Goal: Information Seeking & Learning: Learn about a topic

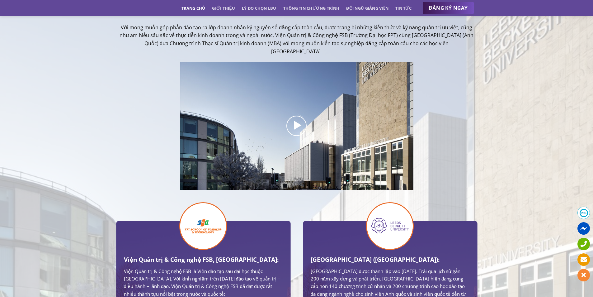
scroll to position [374, 0]
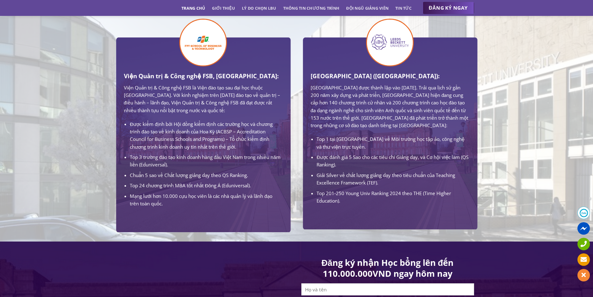
click at [392, 205] on li "Top 201-250 Young Univ Ranking 2024 theo THE (Time Higher Education)." at bounding box center [393, 196] width 153 height 15
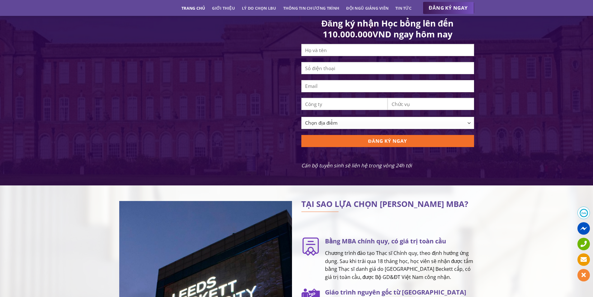
scroll to position [592, 0]
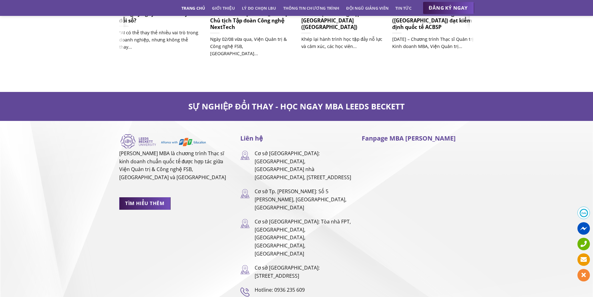
scroll to position [4104, 0]
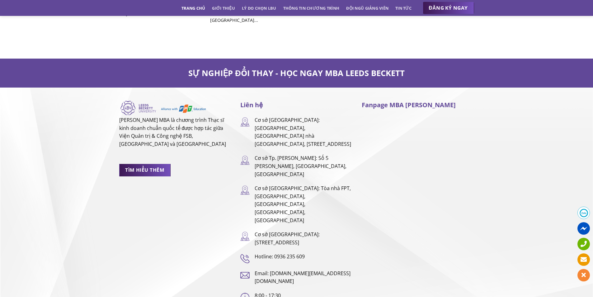
click at [311, 184] on p "Cơ sở [GEOGRAPHIC_DATA]: Tòa nhà FPT, [GEOGRAPHIC_DATA], [GEOGRAPHIC_DATA], [GE…" at bounding box center [304, 204] width 98 height 40
click at [288, 154] on p "Cơ sở Tp. [PERSON_NAME]: Số 5 [PERSON_NAME], [GEOGRAPHIC_DATA], [GEOGRAPHIC_DAT…" at bounding box center [304, 166] width 98 height 24
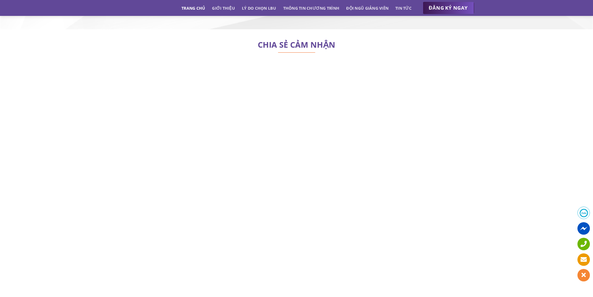
scroll to position [0, 0]
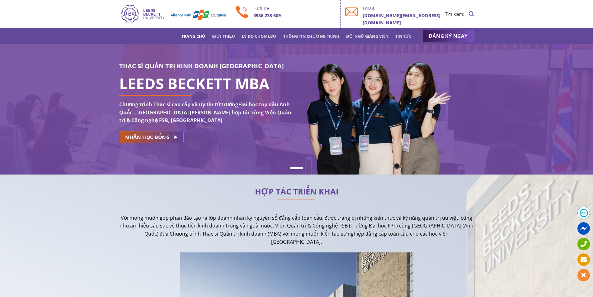
click at [180, 140] on link "NHẬN HỌC BỔNG" at bounding box center [151, 137] width 64 height 12
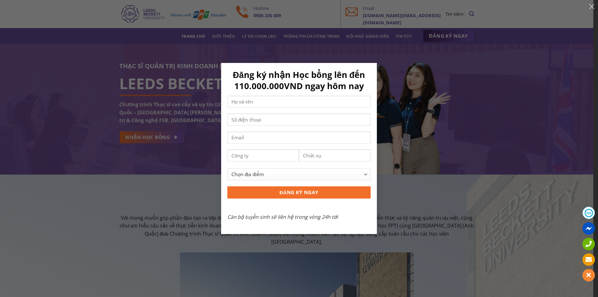
click at [207, 93] on div "Đăng ký nhận Học bổng lên đến 110.000.000VND ngay hôm nay Chọn địa điểm [GEOGRA…" at bounding box center [298, 148] width 579 height 171
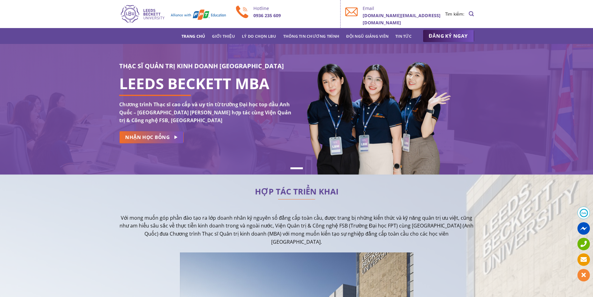
click at [160, 129] on div "THẠC SĨ QUẢN TRỊ KINH DOANH [GEOGRAPHIC_DATA] LEEDS BECKETT MBA Chương trình Th…" at bounding box center [205, 104] width 173 height 87
click at [159, 141] on link "NHẬN HỌC BỔNG" at bounding box center [151, 137] width 64 height 12
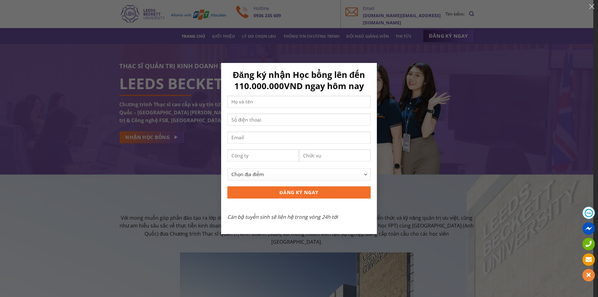
click at [182, 102] on div "Đăng ký nhận Học bổng lên đến 110.000.000VND ngay hôm nay Chọn địa điểm [GEOGRA…" at bounding box center [298, 148] width 579 height 171
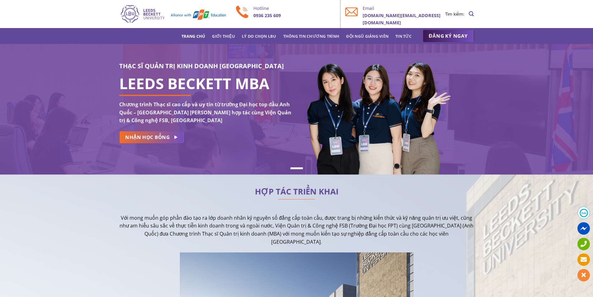
click at [340, 172] on img at bounding box center [376, 121] width 151 height 136
click at [310, 39] on link "Thông tin chương trình" at bounding box center [311, 36] width 56 height 11
click at [254, 34] on link "Lý do chọn LBU" at bounding box center [259, 36] width 35 height 11
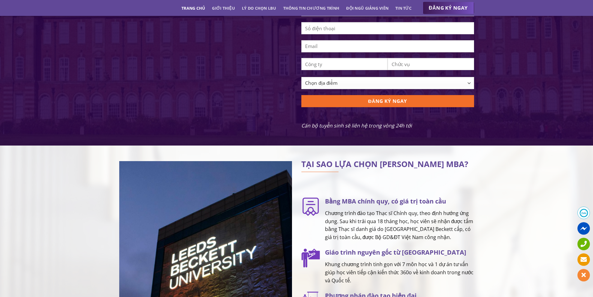
scroll to position [781, 0]
